Goal: Information Seeking & Learning: Learn about a topic

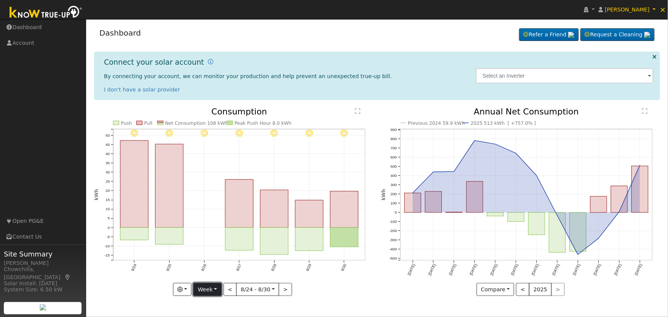
click at [209, 291] on button "Week" at bounding box center [207, 289] width 28 height 13
click at [218, 264] on link "Year" at bounding box center [220, 263] width 53 height 11
type input "[DATE]"
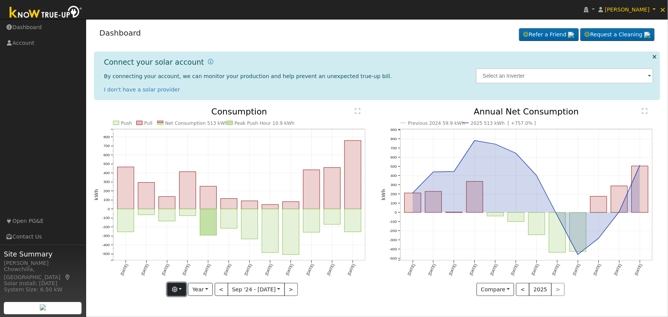
click at [181, 287] on button "button" at bounding box center [176, 289] width 19 height 13
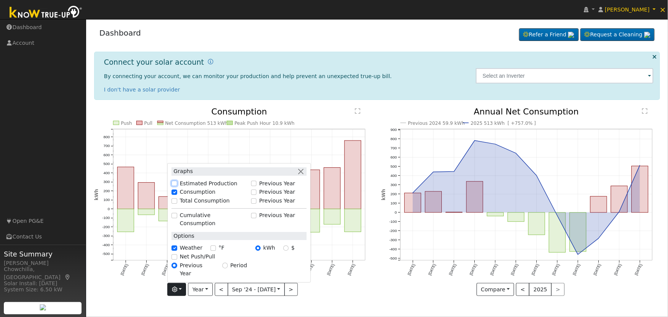
click at [177, 186] on input "Estimated Production" at bounding box center [174, 183] width 5 height 5
checkbox input "true"
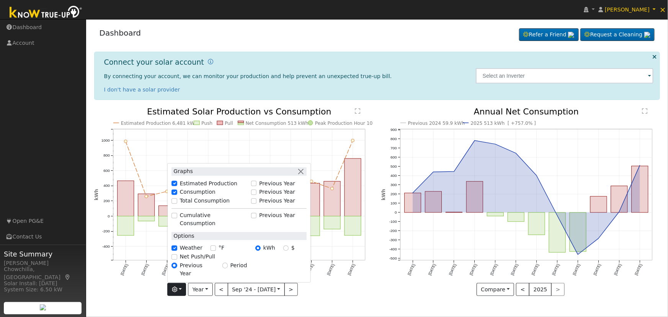
click at [349, 295] on div "Graphs Estimated Production Previous Year Consumption Previous Year Total Consu…" at bounding box center [233, 289] width 279 height 13
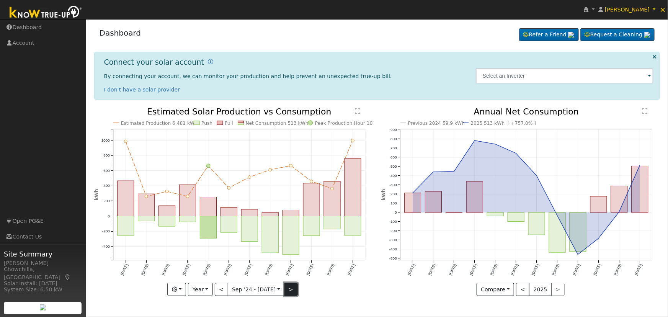
click at [290, 290] on button ">" at bounding box center [291, 289] width 13 height 13
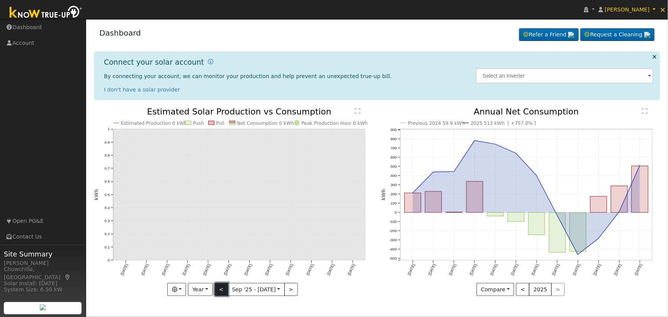
click at [222, 289] on button "<" at bounding box center [221, 289] width 13 height 13
type input "[DATE]"
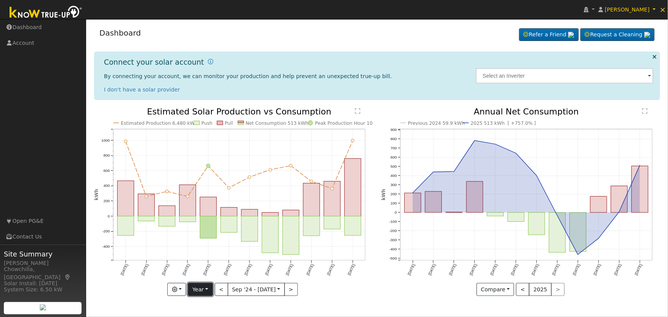
click at [207, 288] on button "Year" at bounding box center [200, 289] width 25 height 13
click at [374, 290] on div "Estimated Production 6,480 kWh Push Pull Net Consumption 513 kWh Peak Productio…" at bounding box center [233, 208] width 287 height 200
click at [181, 287] on button "button" at bounding box center [176, 289] width 19 height 13
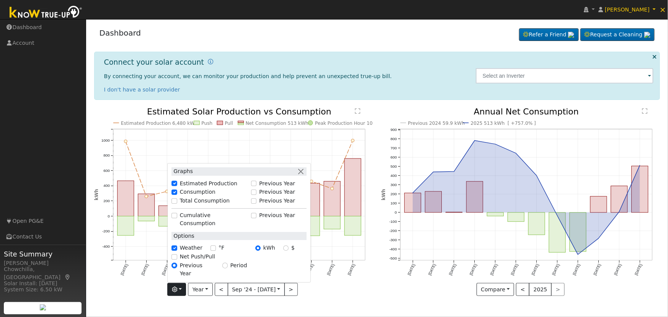
click at [180, 205] on div "Total Consumption" at bounding box center [209, 201] width 75 height 8
click at [176, 204] on input "Total Consumption" at bounding box center [174, 200] width 5 height 5
checkbox input "true"
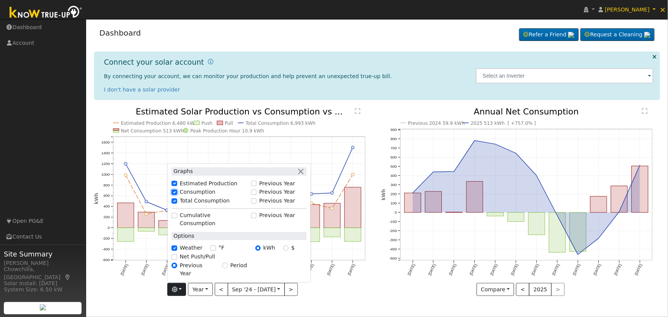
click at [175, 195] on input "Consumption" at bounding box center [174, 192] width 5 height 5
checkbox input "false"
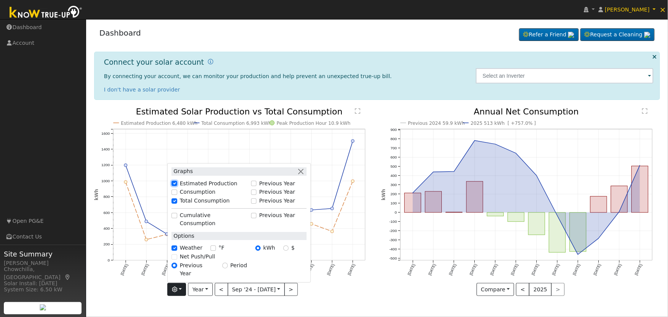
click at [177, 186] on input "Estimated Production" at bounding box center [174, 183] width 5 height 5
checkbox input "false"
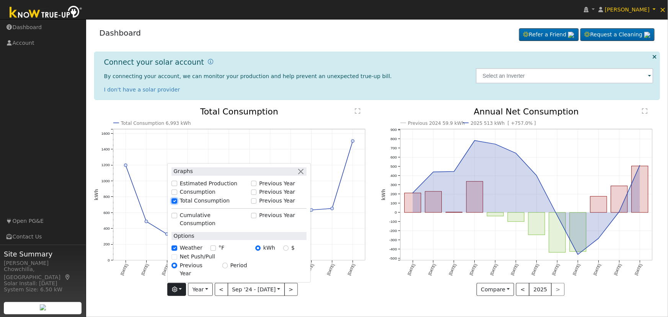
click at [177, 204] on input "Total Consumption" at bounding box center [174, 200] width 5 height 5
checkbox input "false"
checkbox input "true"
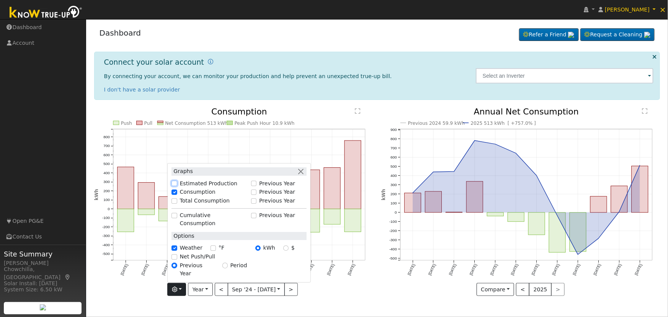
click at [177, 186] on input "Estimated Production" at bounding box center [174, 183] width 5 height 5
checkbox input "true"
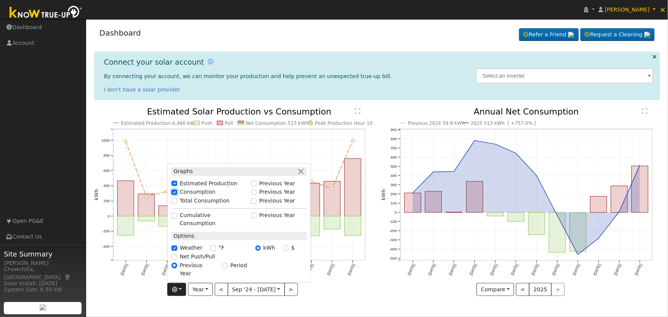
click at [177, 195] on input "Consumption" at bounding box center [174, 192] width 5 height 5
checkbox input "false"
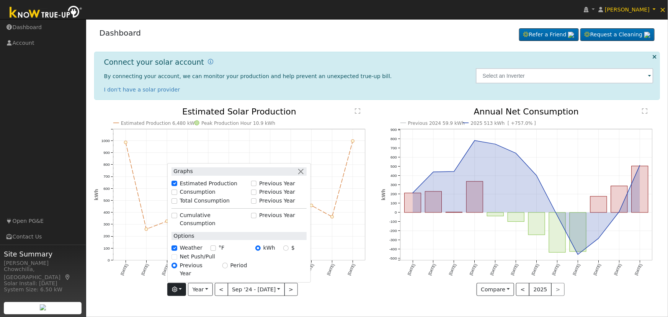
click at [373, 36] on div "Dashboard Refer a Friend Request a Cleaning Refer a Friend" at bounding box center [377, 34] width 566 height 23
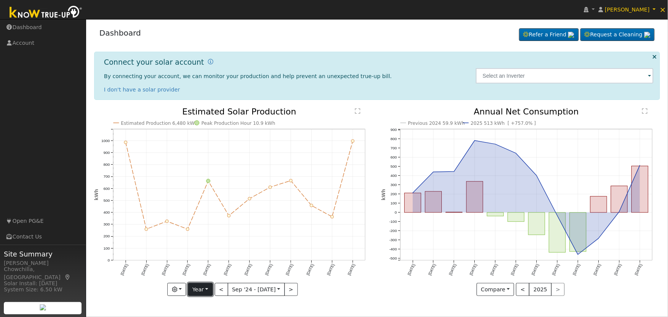
click at [201, 290] on button "Year" at bounding box center [200, 289] width 25 height 13
click at [208, 275] on link "Custom" at bounding box center [214, 274] width 53 height 11
click at [195, 292] on button "Custom" at bounding box center [188, 289] width 34 height 13
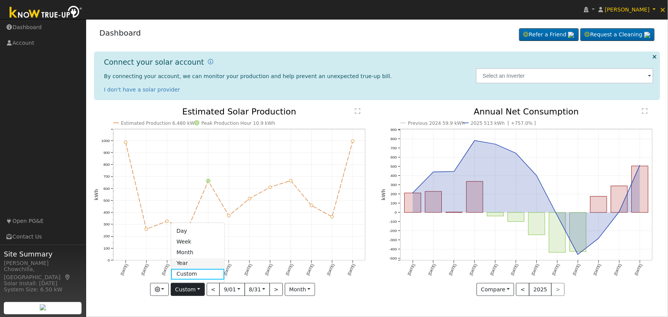
click at [187, 264] on link "Year" at bounding box center [197, 263] width 53 height 11
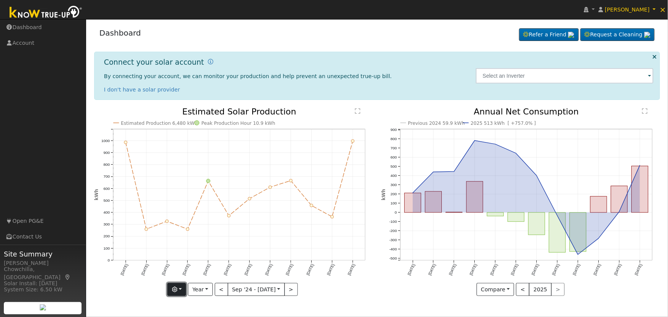
click at [184, 285] on button "button" at bounding box center [176, 289] width 19 height 13
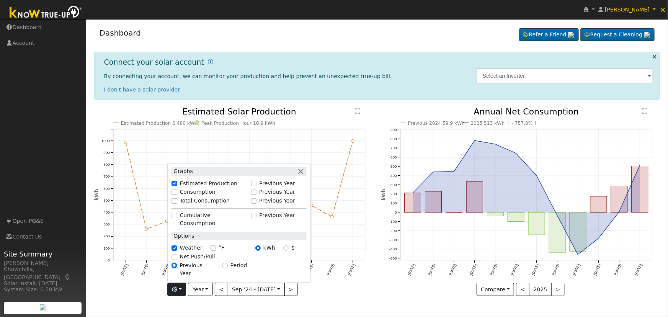
click at [447, 291] on icon "Previous 2024 59.9 kWh 2025 513 kWh [ +757.0% ] [DATE] Oct '[DATE] Dec '[DATE] …" at bounding box center [520, 201] width 279 height 187
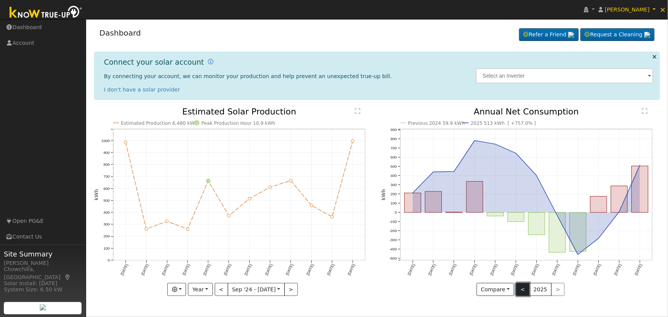
click at [525, 292] on button "<" at bounding box center [522, 289] width 13 height 13
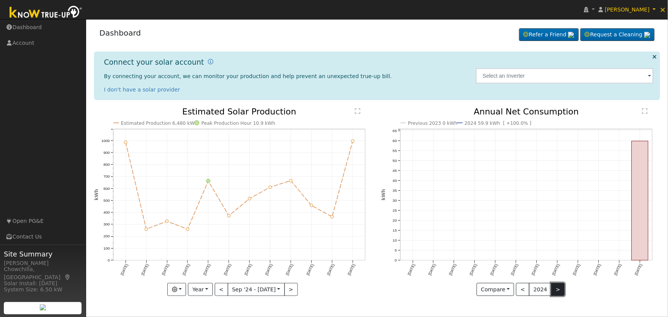
click at [553, 288] on button ">" at bounding box center [558, 289] width 13 height 13
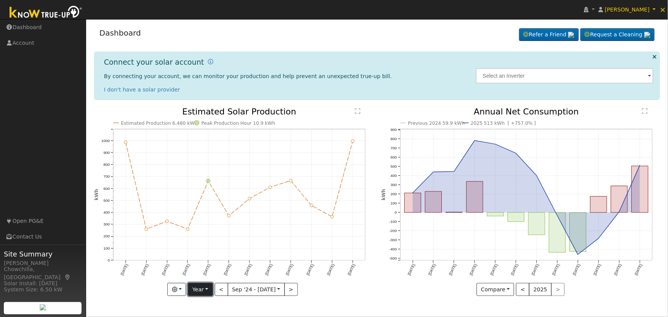
click at [208, 292] on button "Year" at bounding box center [200, 289] width 25 height 13
click at [210, 275] on link "Custom" at bounding box center [214, 274] width 53 height 11
click at [235, 288] on input "[DATE]" at bounding box center [232, 289] width 25 height 12
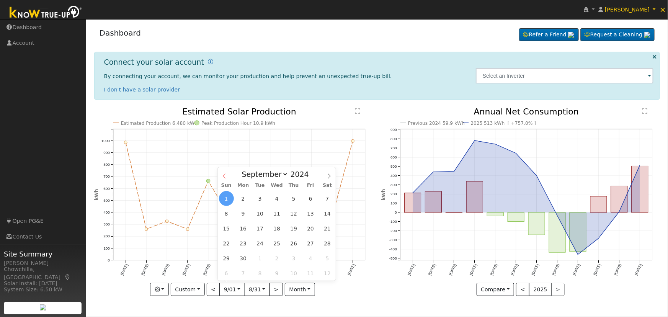
click at [224, 176] on icon at bounding box center [224, 176] width 5 height 5
select select "7"
click at [245, 258] on span "26" at bounding box center [243, 258] width 15 height 15
type input "[DATE]"
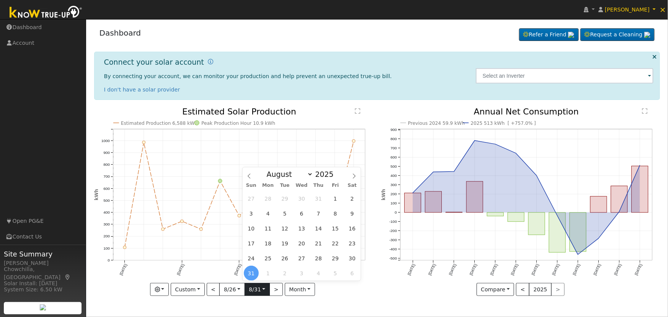
click at [260, 288] on input "[DATE]" at bounding box center [257, 289] width 25 height 12
click at [250, 273] on span "31" at bounding box center [251, 273] width 15 height 15
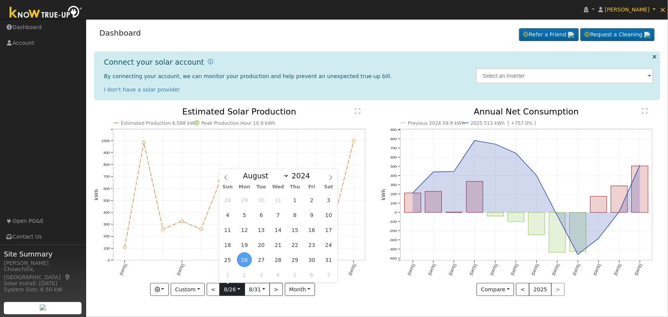
click at [237, 290] on input "[DATE]" at bounding box center [232, 289] width 25 height 12
click at [262, 288] on input "[DATE]" at bounding box center [257, 289] width 25 height 12
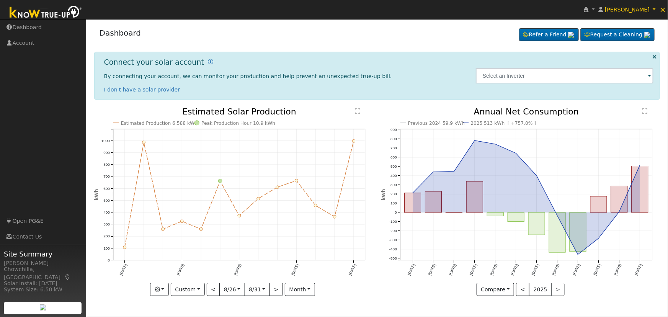
click at [339, 299] on div "Estimated Production 6,588 kWh Peak Production Hour 10.9 kWh [DATE] Nov '[DATE]…" at bounding box center [233, 208] width 287 height 200
